Goal: Navigation & Orientation: Find specific page/section

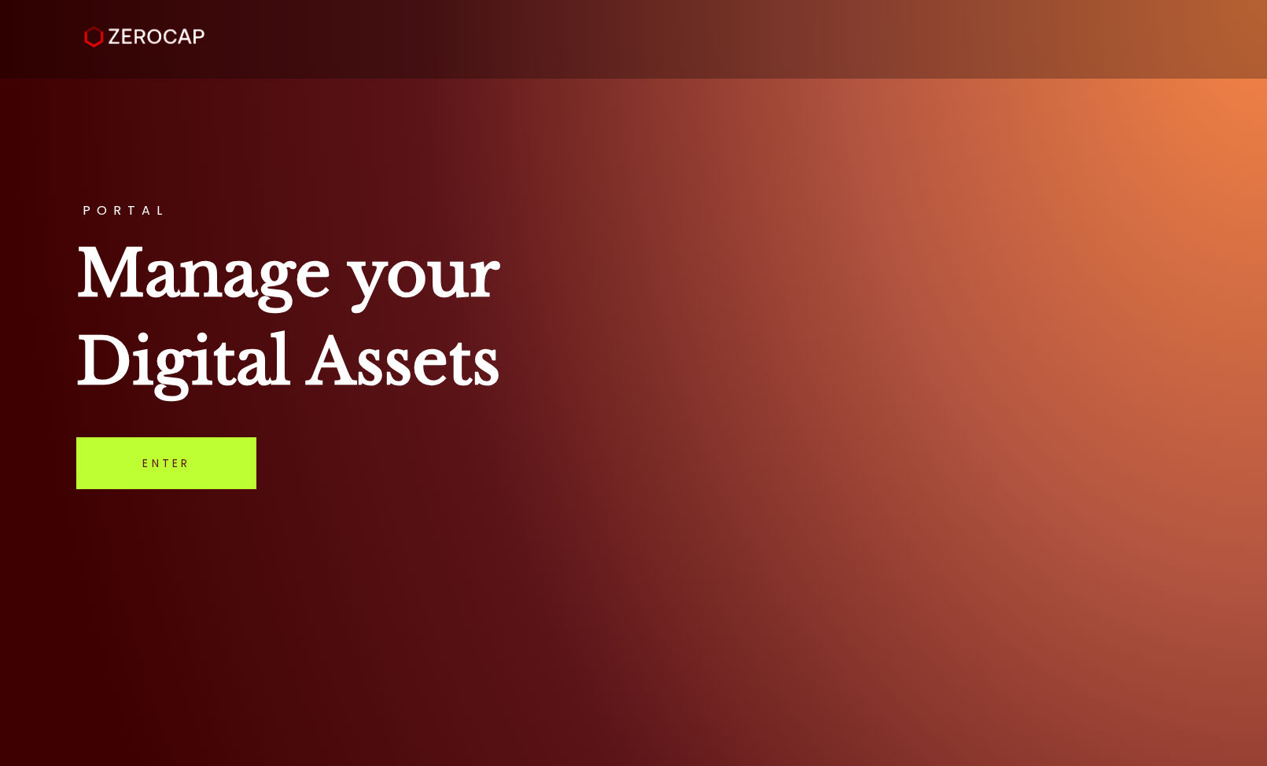
drag, startPoint x: 0, startPoint y: 0, endPoint x: 182, endPoint y: 460, distance: 494.7
click at [182, 460] on link "Enter" at bounding box center [166, 463] width 180 height 52
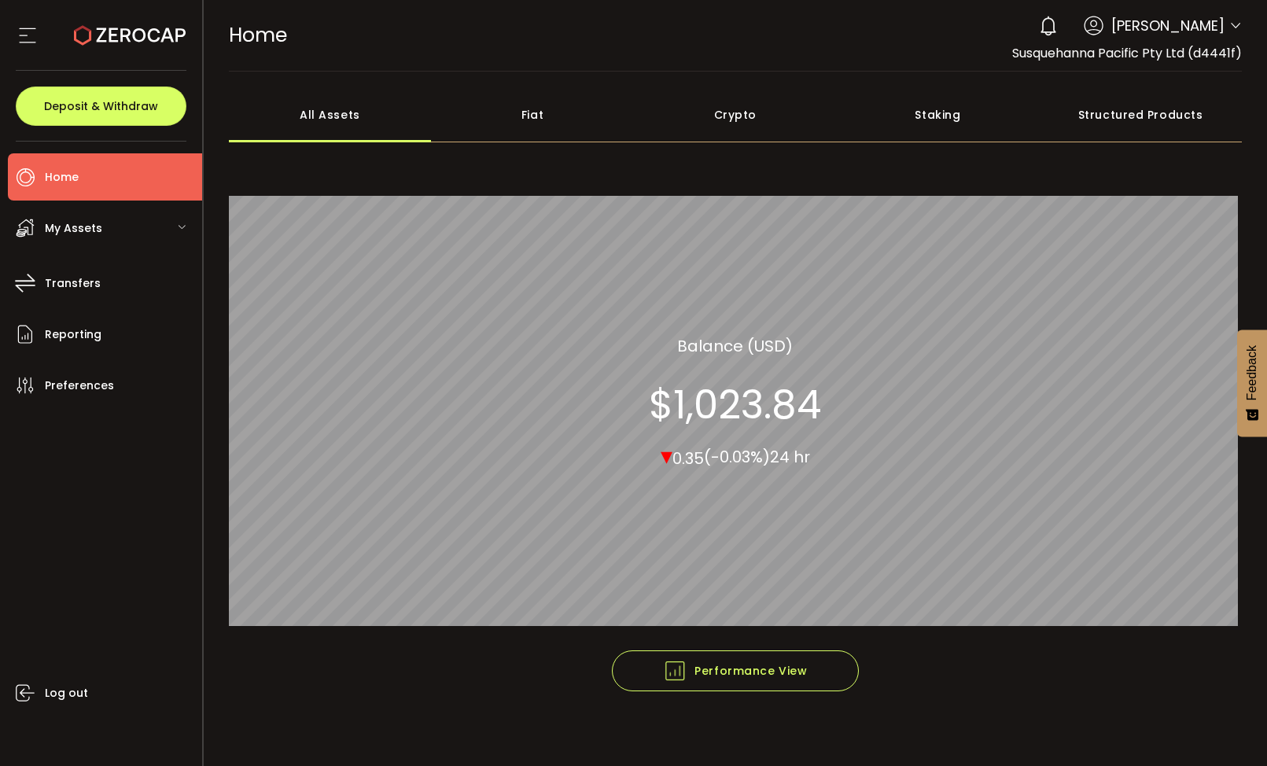
click at [516, 119] on div "Fiat" at bounding box center [532, 114] width 203 height 55
click at [747, 115] on div "Crypto" at bounding box center [735, 114] width 203 height 55
click at [97, 224] on span "My Assets" at bounding box center [73, 228] width 57 height 23
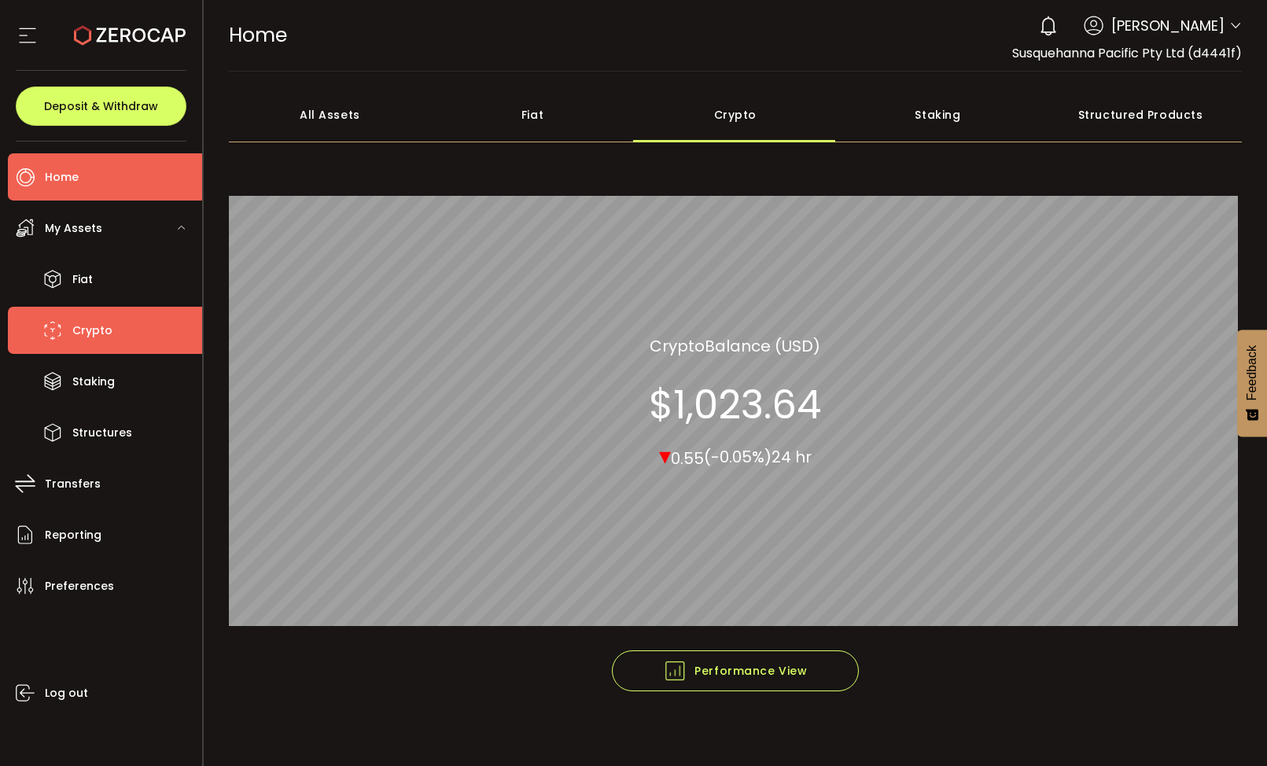
click at [91, 330] on span "Crypto" at bounding box center [92, 330] width 40 height 23
